Goal: Task Accomplishment & Management: Use online tool/utility

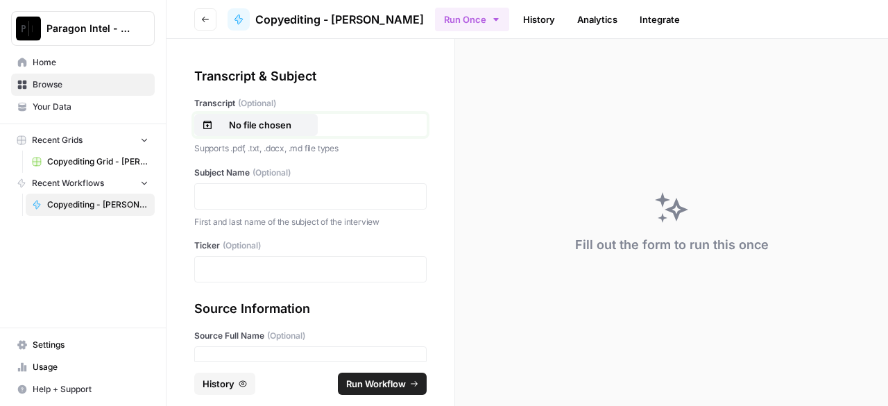
click at [224, 129] on p "No file chosen" at bounding box center [260, 125] width 89 height 14
click at [242, 195] on p at bounding box center [310, 196] width 214 height 14
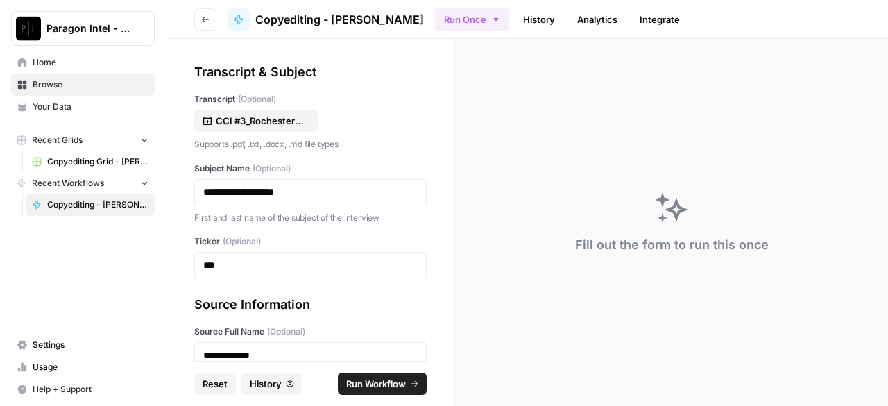
scroll to position [214, 0]
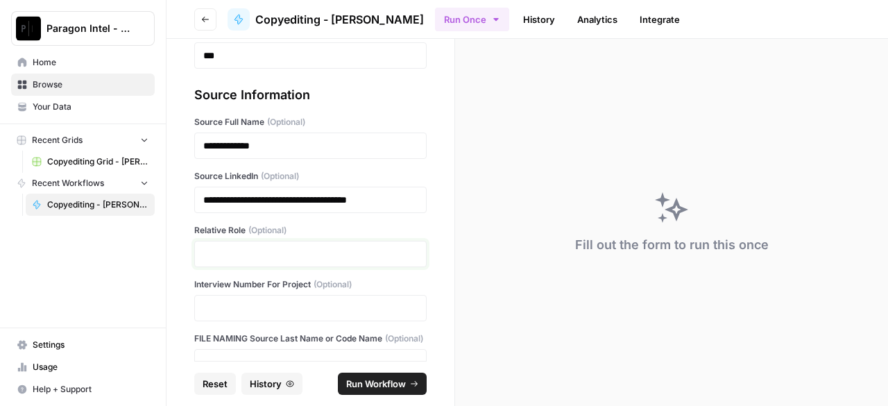
click at [278, 255] on p at bounding box center [310, 254] width 214 height 14
click at [237, 251] on p at bounding box center [310, 254] width 214 height 14
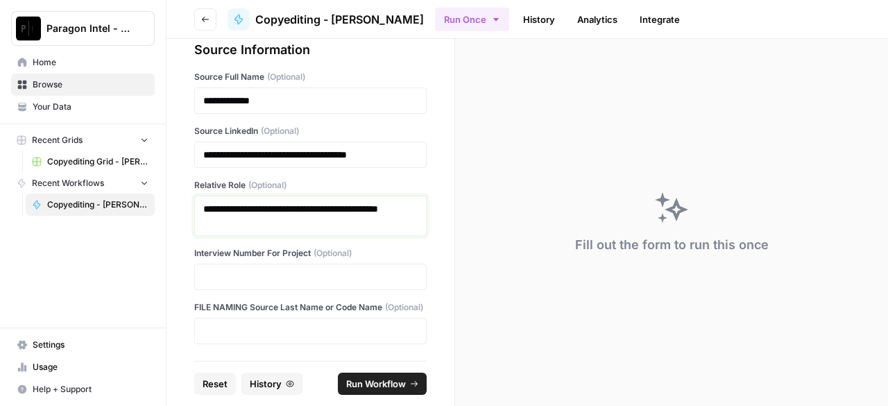
scroll to position [271, 0]
click at [247, 264] on div at bounding box center [310, 277] width 232 height 26
click at [244, 271] on div at bounding box center [310, 277] width 232 height 26
click at [241, 270] on p at bounding box center [310, 277] width 214 height 14
click at [255, 331] on p at bounding box center [310, 331] width 214 height 14
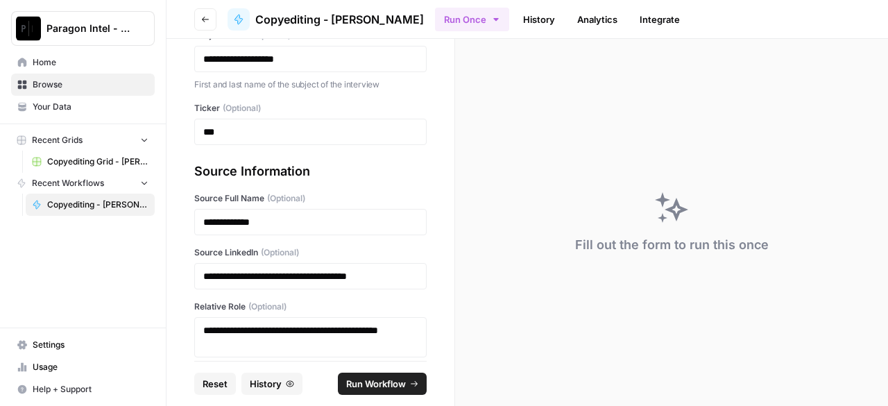
scroll to position [0, 0]
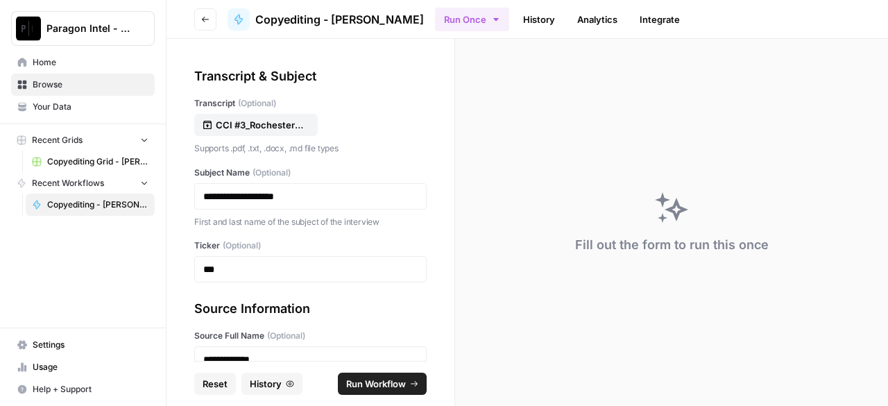
click at [365, 378] on span "Run Workflow" at bounding box center [376, 384] width 60 height 14
